Goal: Navigation & Orientation: Find specific page/section

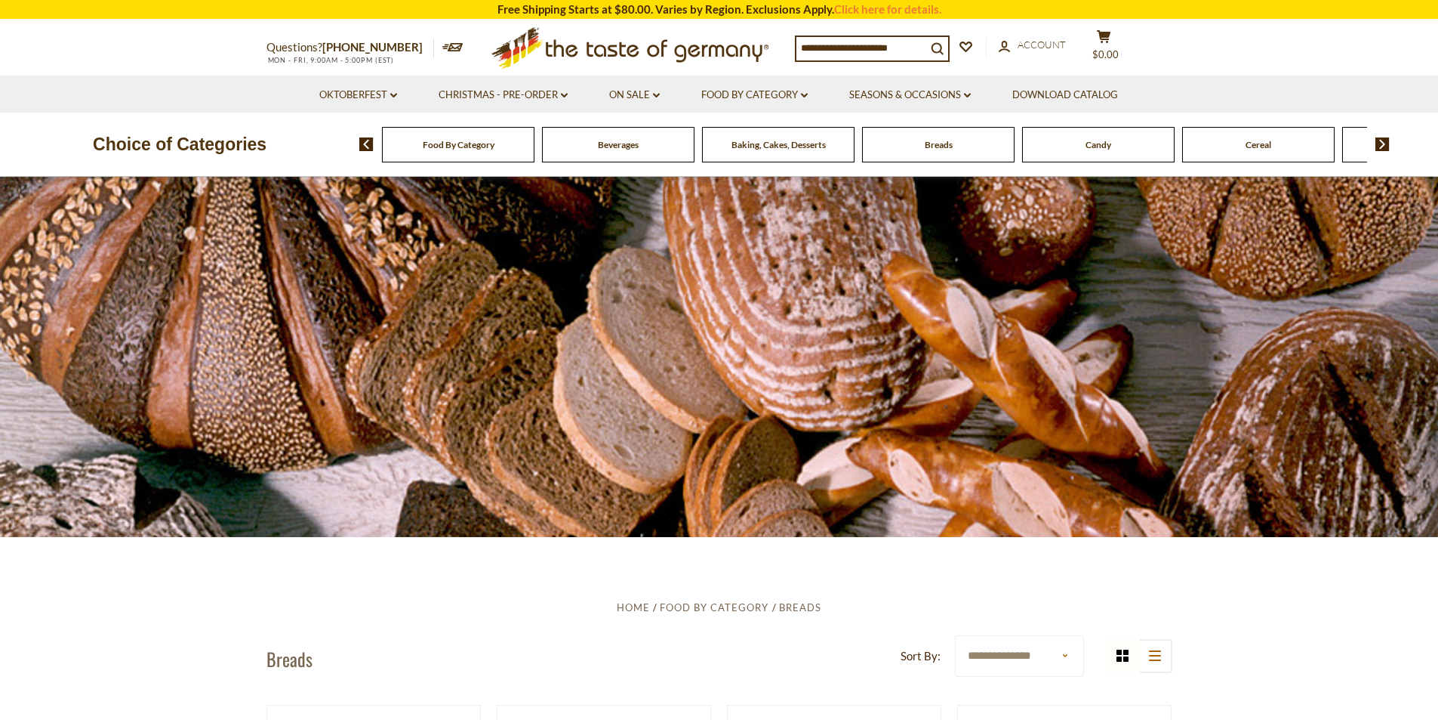
click at [535, 152] on div "Breads" at bounding box center [458, 144] width 153 height 35
click at [935, 142] on span "Breads" at bounding box center [939, 144] width 28 height 11
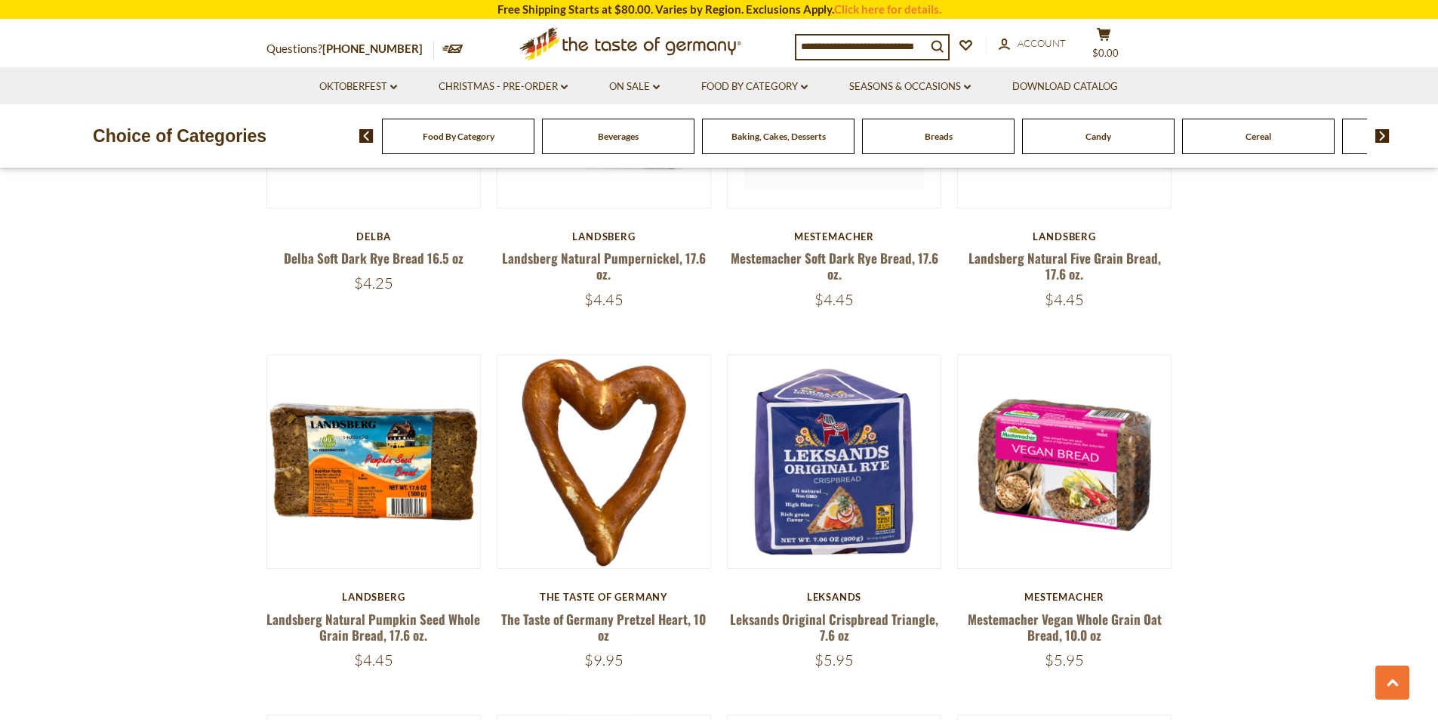
scroll to position [1133, 0]
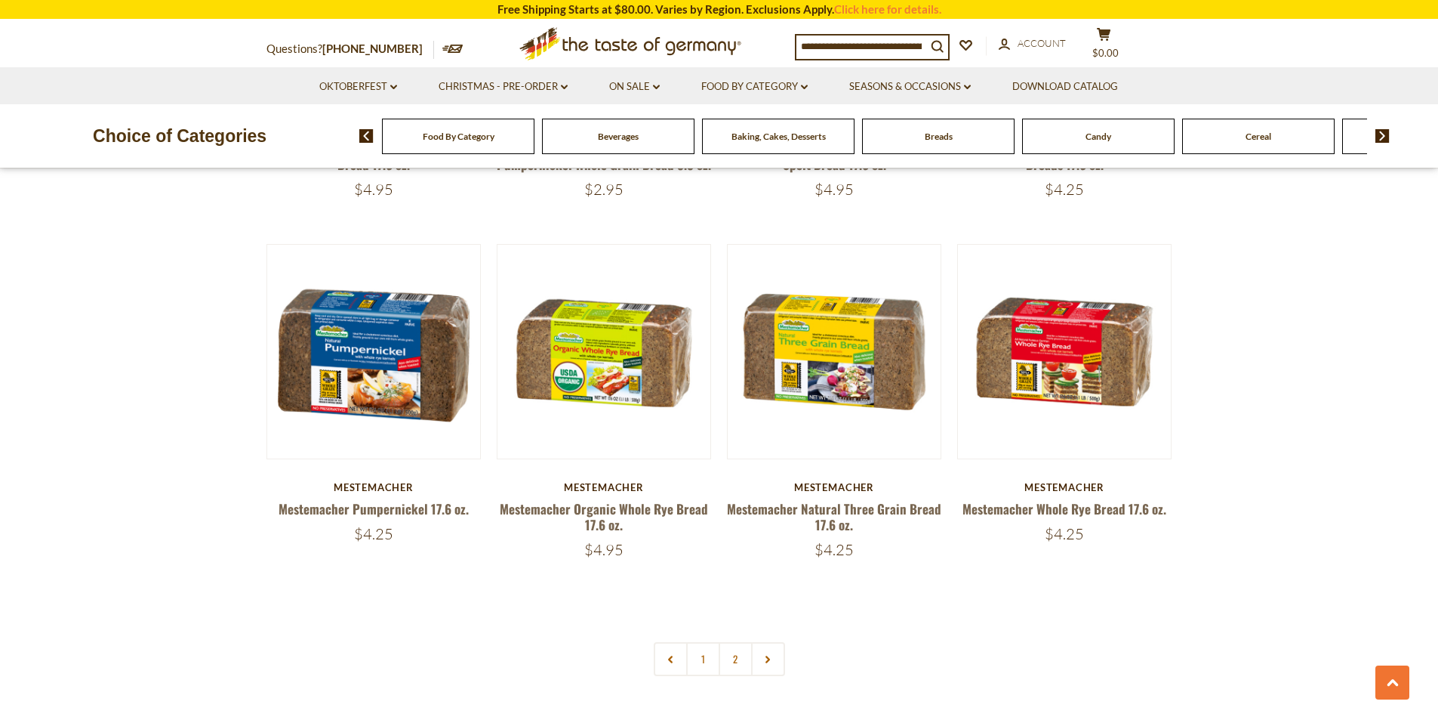
scroll to position [3473, 0]
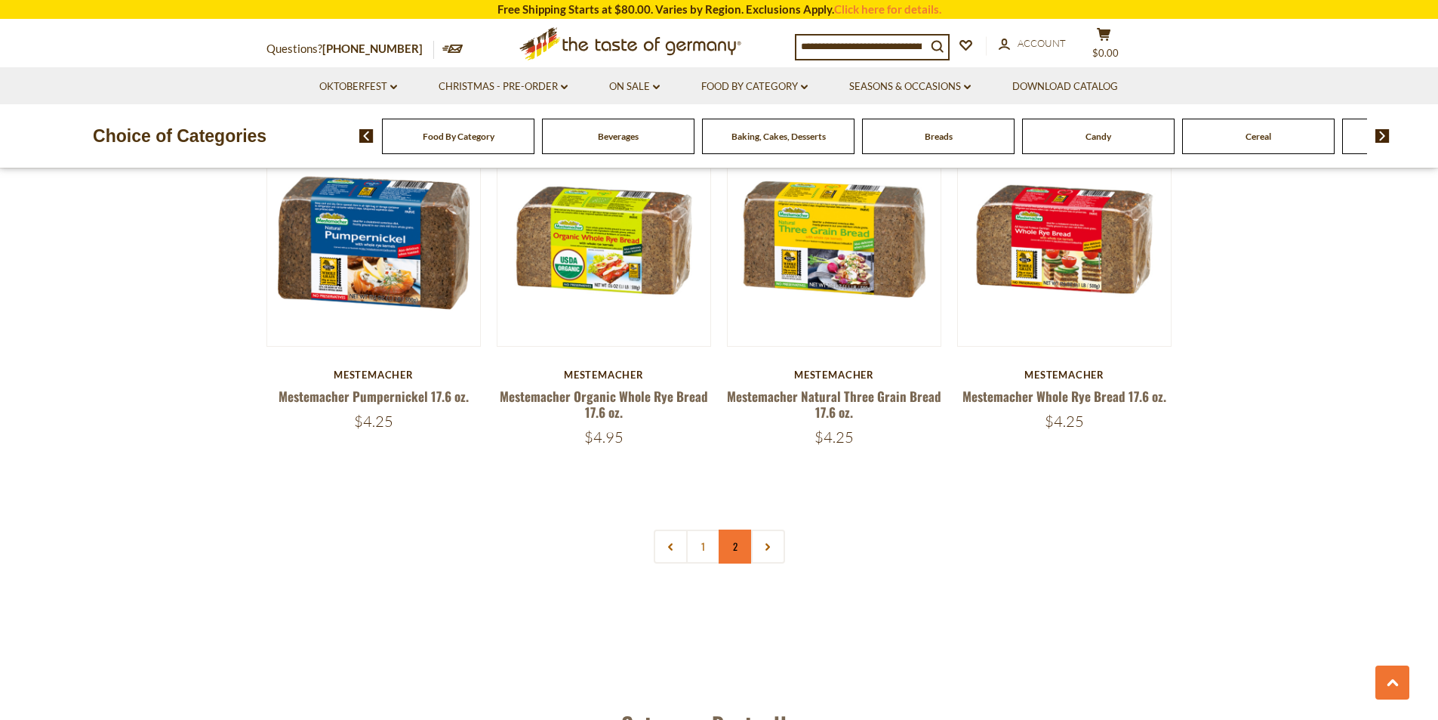
click at [736, 547] on link "2" at bounding box center [736, 546] width 34 height 34
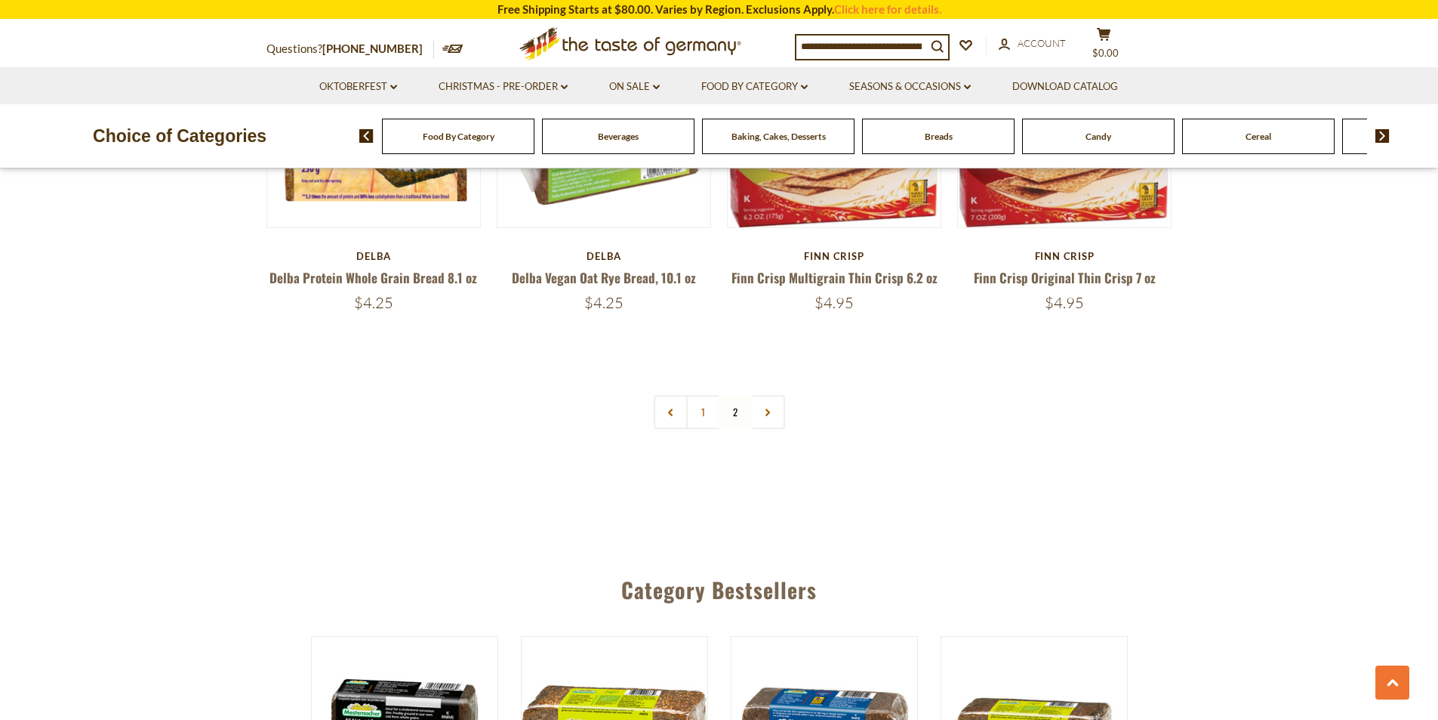
scroll to position [2190, 0]
